Goal: Task Accomplishment & Management: Use online tool/utility

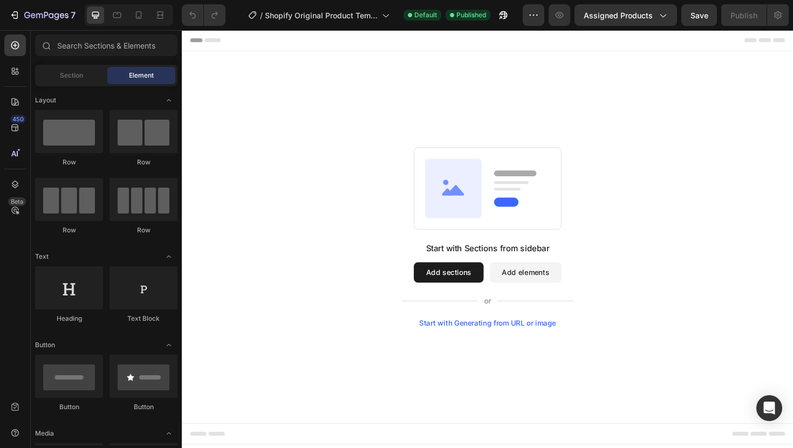
click at [453, 285] on button "Add sections" at bounding box center [464, 287] width 74 height 22
click at [85, 80] on div "Section" at bounding box center [71, 75] width 68 height 17
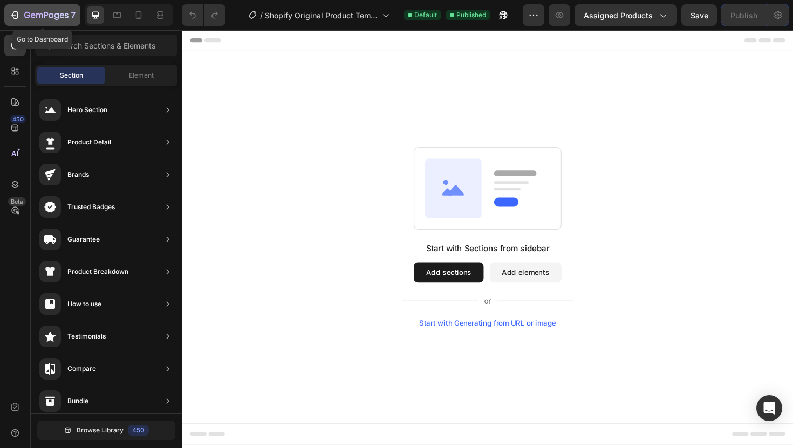
click at [13, 14] on icon "button" at bounding box center [14, 15] width 11 height 11
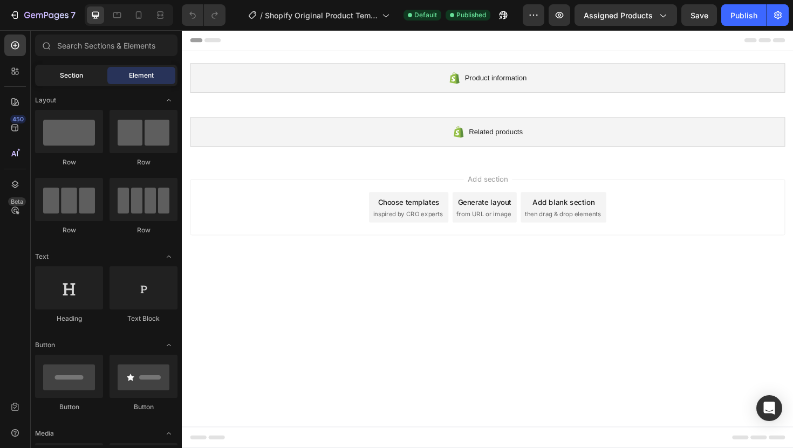
click at [56, 83] on div "Section" at bounding box center [71, 75] width 68 height 17
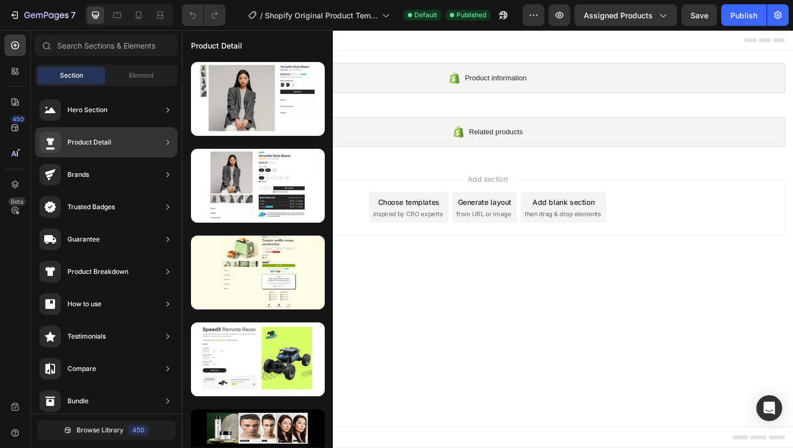
click at [85, 147] on div "Product Detail" at bounding box center [89, 142] width 44 height 11
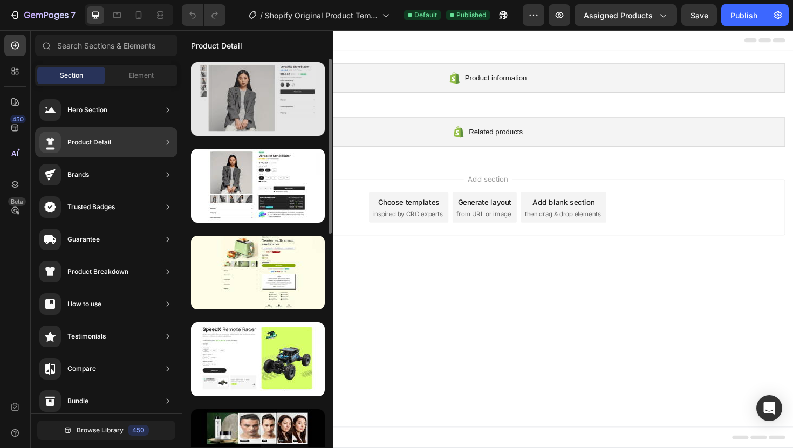
click at [261, 92] on div at bounding box center [258, 99] width 134 height 74
click at [233, 93] on div at bounding box center [258, 99] width 134 height 74
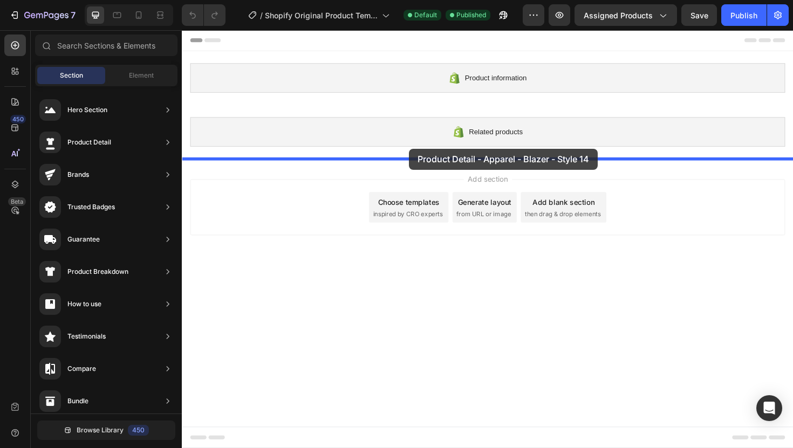
drag, startPoint x: 414, startPoint y: 124, endPoint x: 423, endPoint y: 156, distance: 33.4
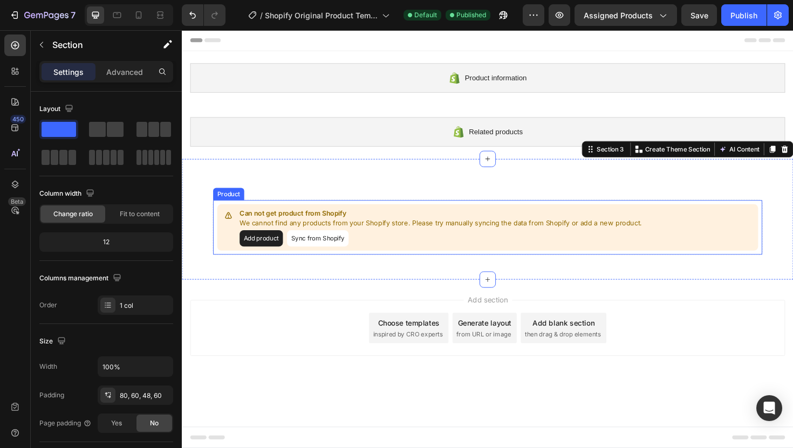
click at [272, 246] on button "Add product" at bounding box center [266, 250] width 46 height 17
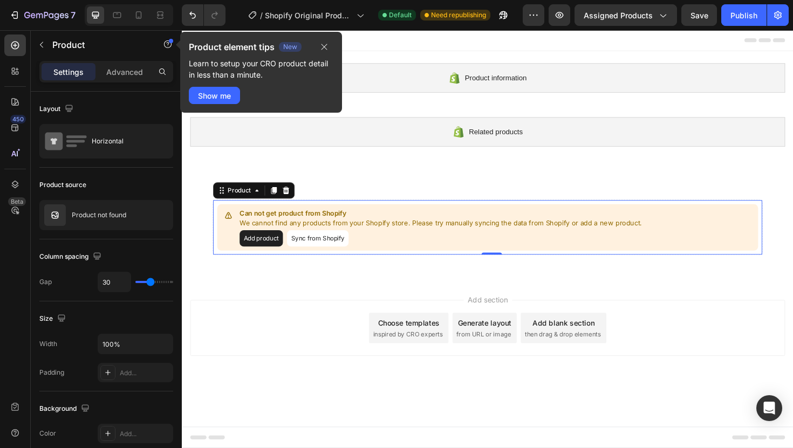
click at [311, 250] on button "Sync from Shopify" at bounding box center [325, 250] width 65 height 17
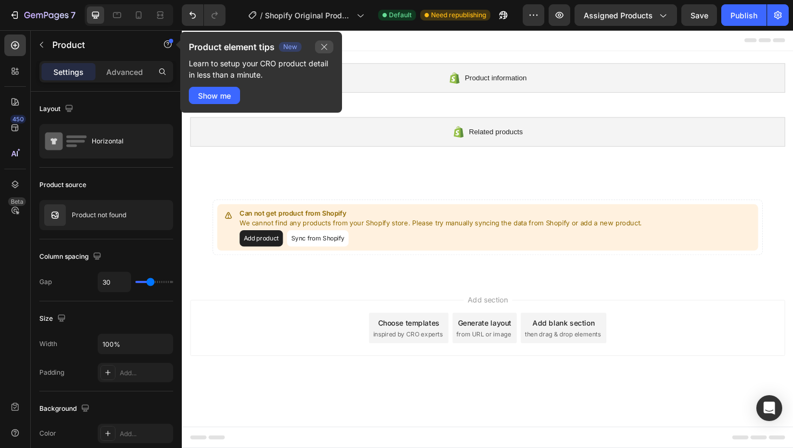
click at [330, 42] on button "button" at bounding box center [324, 46] width 18 height 13
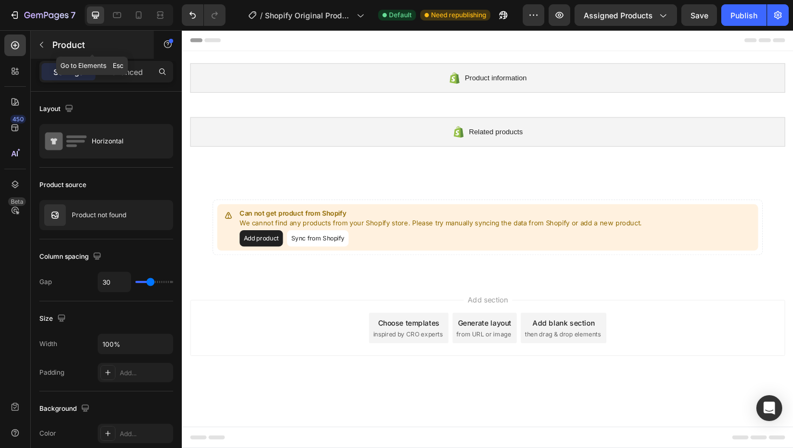
click at [43, 46] on icon "button" at bounding box center [41, 44] width 9 height 9
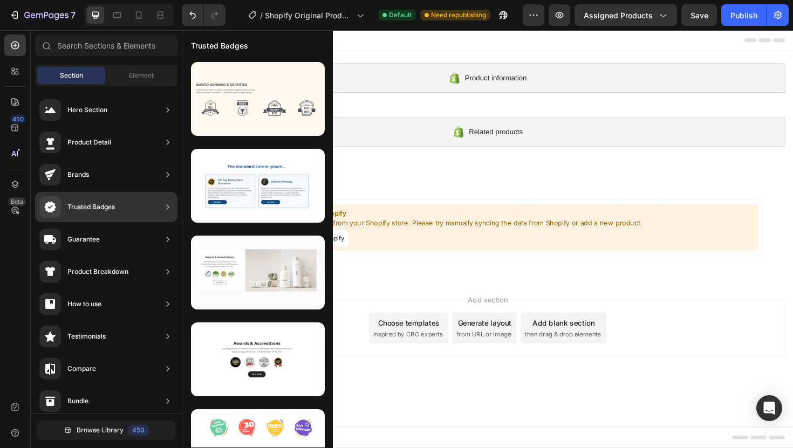
click at [98, 203] on div "Trusted Badges" at bounding box center [90, 207] width 47 height 11
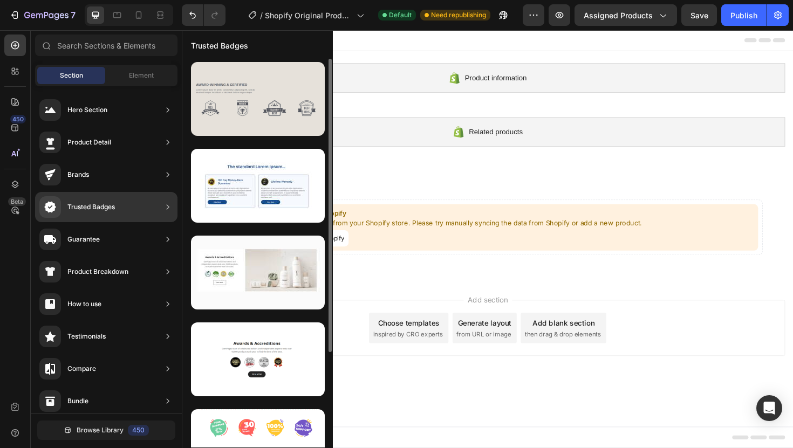
click at [260, 90] on div at bounding box center [258, 99] width 134 height 74
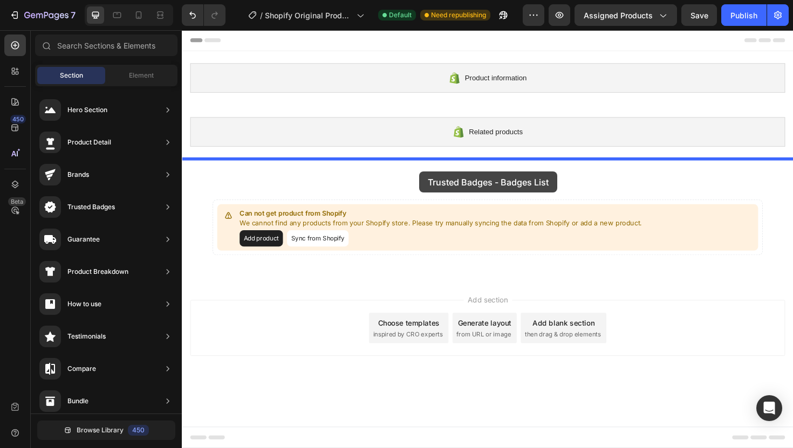
drag, startPoint x: 441, startPoint y: 120, endPoint x: 433, endPoint y: 180, distance: 61.0
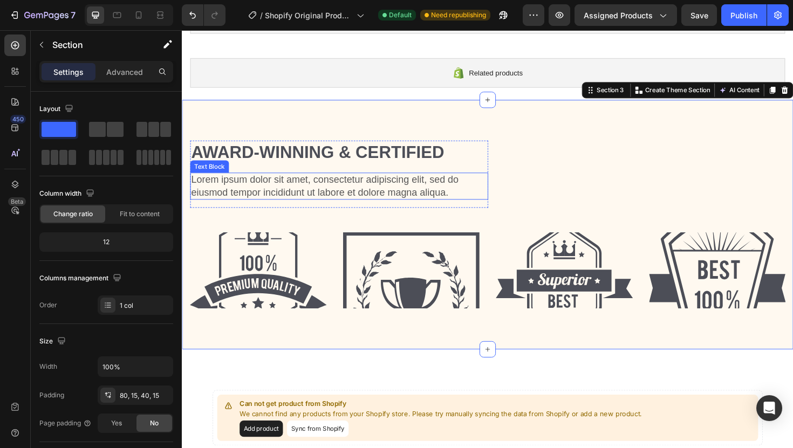
scroll to position [64, 0]
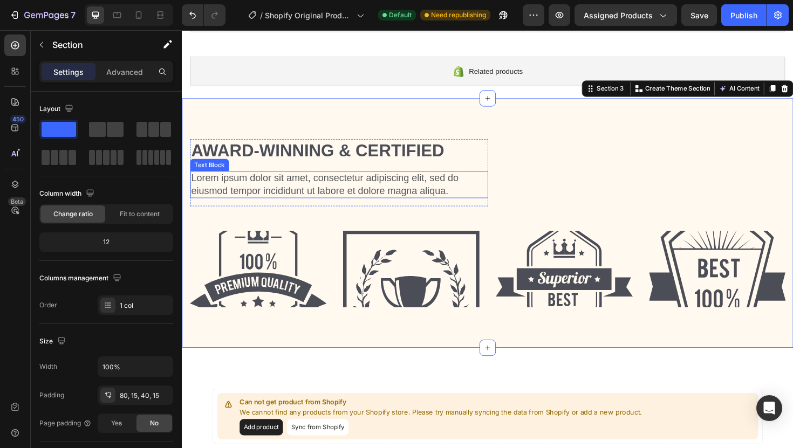
click at [347, 189] on p "Lorem ipsum dolor sit amet, consectetur adipiscing elit, sed do eiusmod tempor …" at bounding box center [349, 194] width 314 height 26
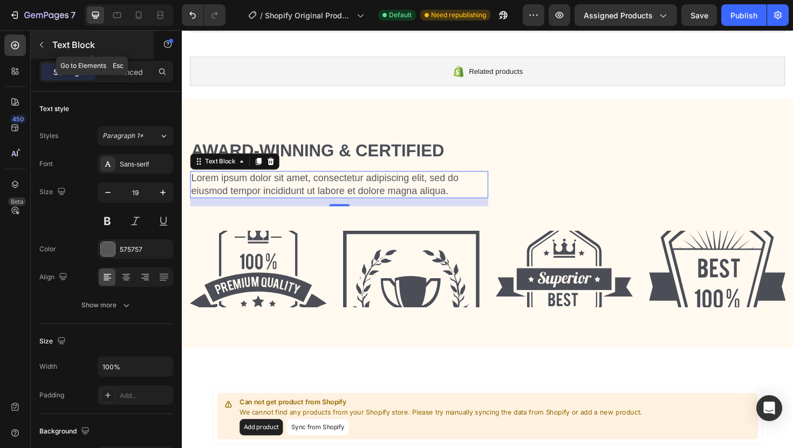
click at [45, 46] on icon "button" at bounding box center [41, 44] width 9 height 9
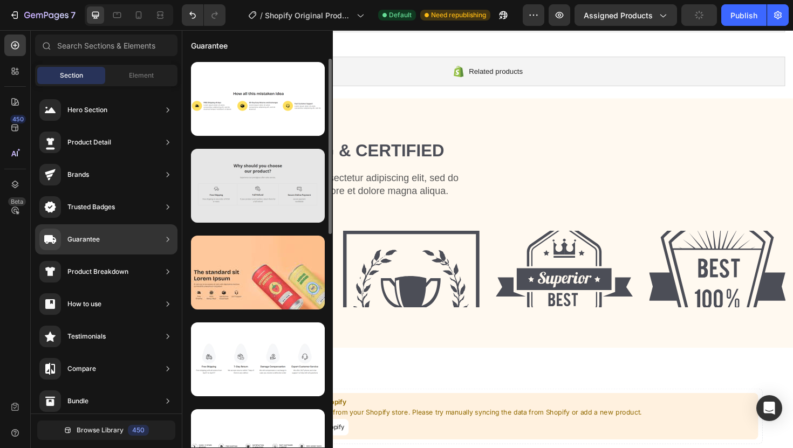
click at [232, 181] on div at bounding box center [258, 186] width 134 height 74
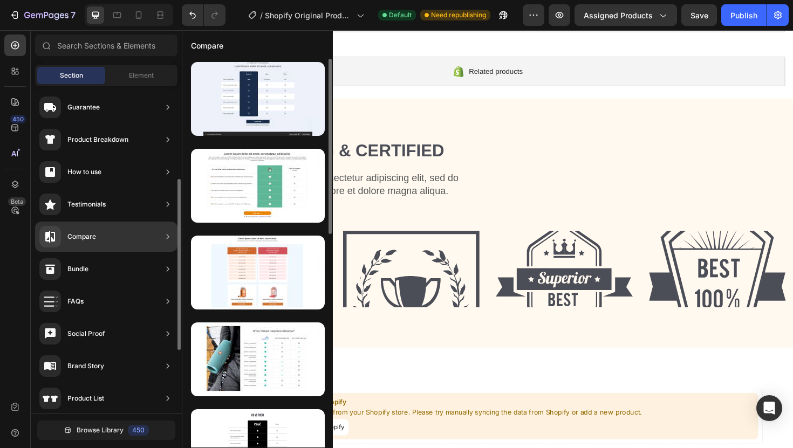
scroll to position [130, 0]
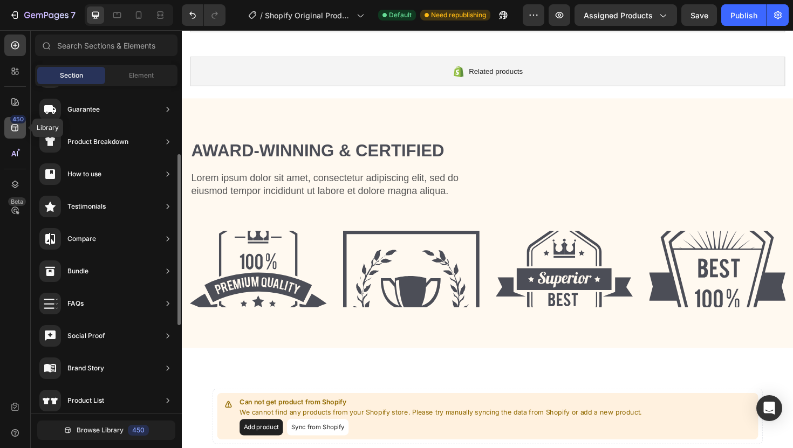
click at [18, 128] on icon at bounding box center [14, 128] width 7 height 7
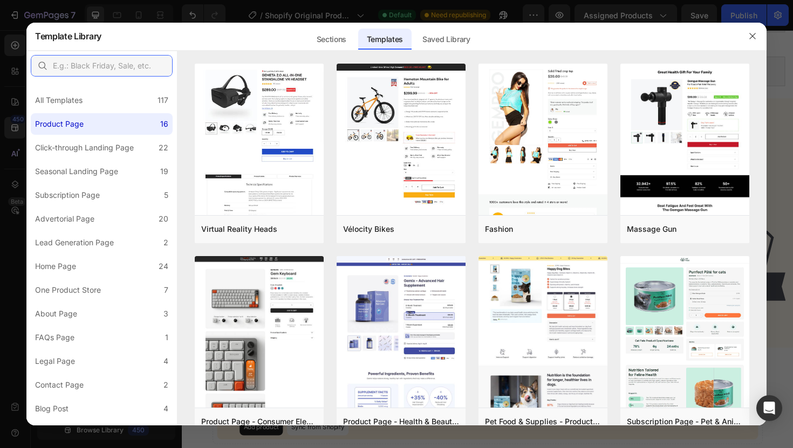
click at [98, 60] on input "text" at bounding box center [102, 66] width 142 height 22
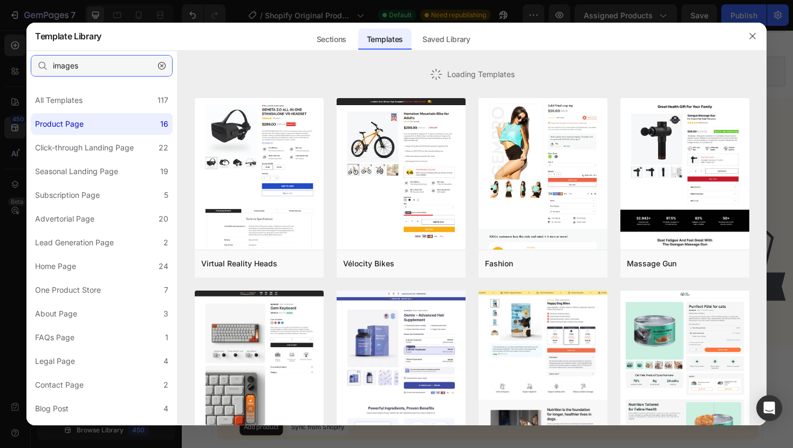
type input "images"
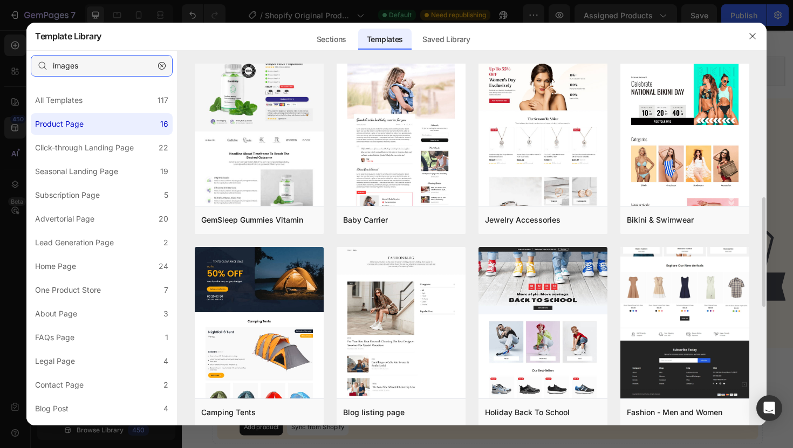
scroll to position [435, 0]
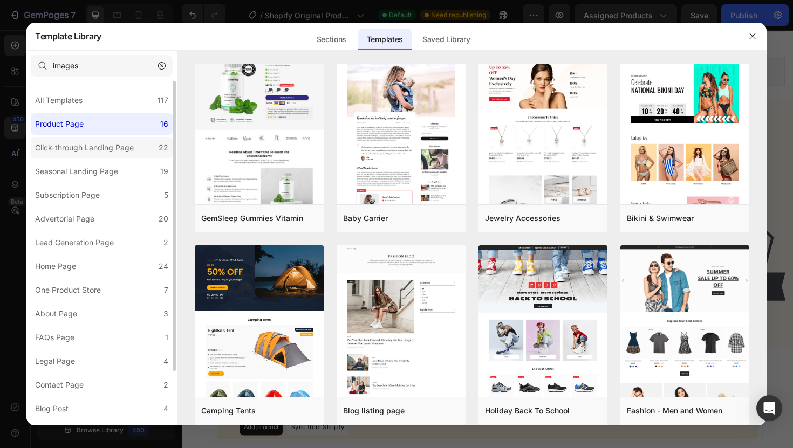
click at [76, 153] on div "Click-through Landing Page" at bounding box center [84, 147] width 99 height 13
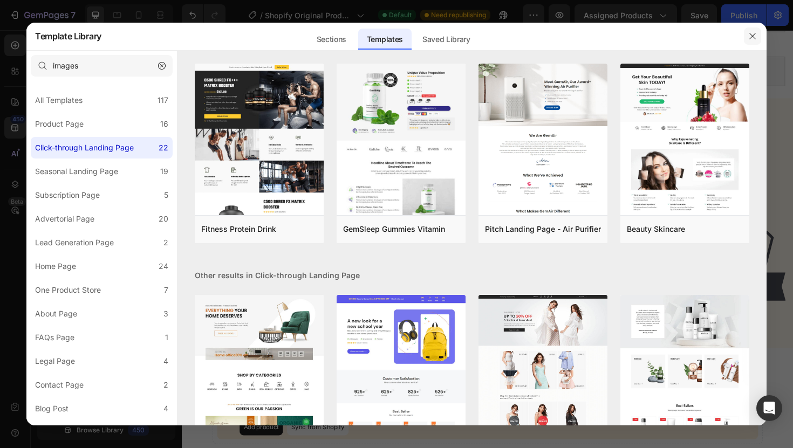
click at [751, 38] on icon "button" at bounding box center [753, 36] width 6 height 6
